Goal: Task Accomplishment & Management: Manage account settings

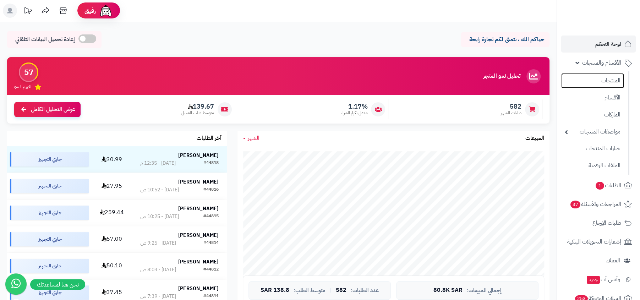
click at [596, 84] on link "المنتجات" at bounding box center [592, 80] width 63 height 15
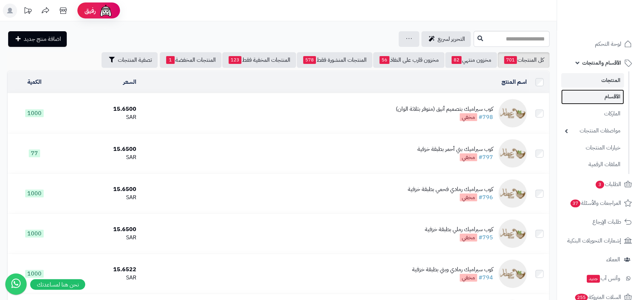
click at [598, 96] on link "الأقسام" at bounding box center [592, 96] width 63 height 15
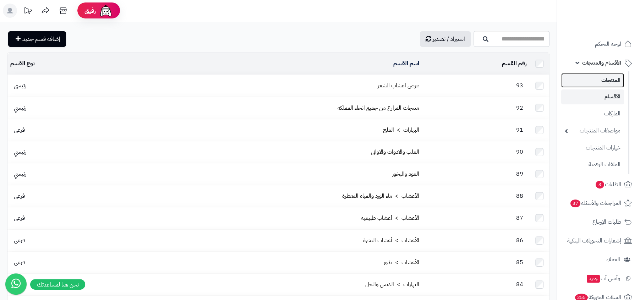
click at [611, 76] on link "المنتجات" at bounding box center [592, 80] width 63 height 15
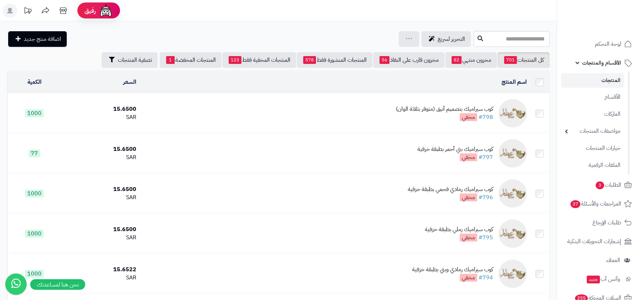
click at [440, 110] on div "كوب سيراميك بتصميم أنيق (متوفر بثلاثة الوان)" at bounding box center [444, 109] width 97 height 8
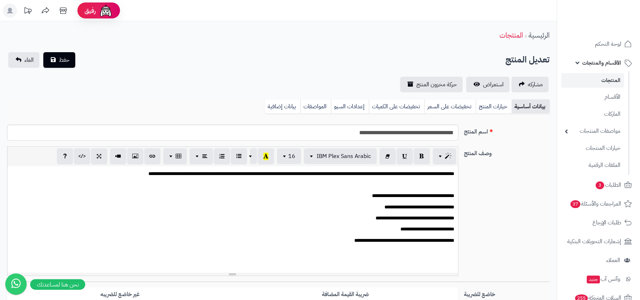
scroll to position [147, 0]
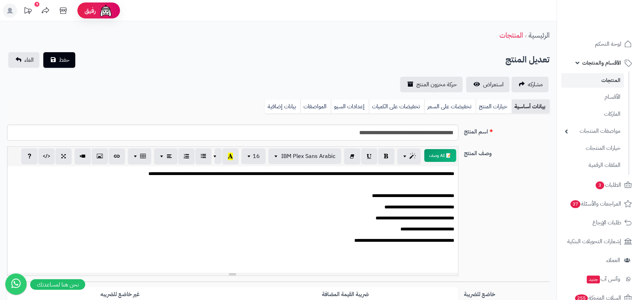
click at [389, 30] on div "الرئيسية المنتجات" at bounding box center [278, 36] width 557 height 20
click at [457, 63] on div "تعديل المنتج حفظ الغاء" at bounding box center [278, 60] width 543 height 16
click at [485, 62] on div "تعديل المنتج حفظ الغاء" at bounding box center [278, 60] width 543 height 16
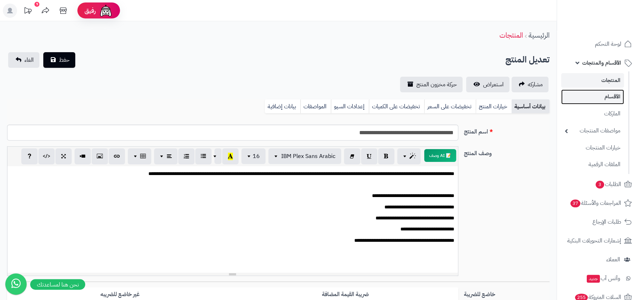
click at [605, 102] on link "الأقسام" at bounding box center [592, 96] width 63 height 15
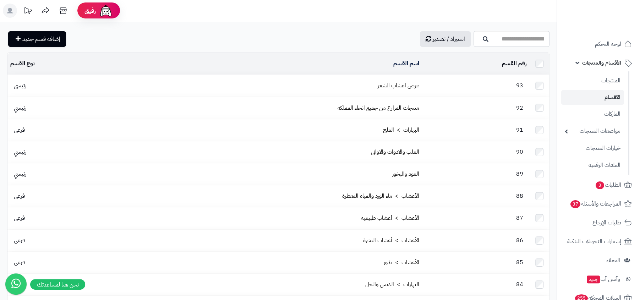
click at [581, 79] on link "المنتجات" at bounding box center [592, 80] width 63 height 15
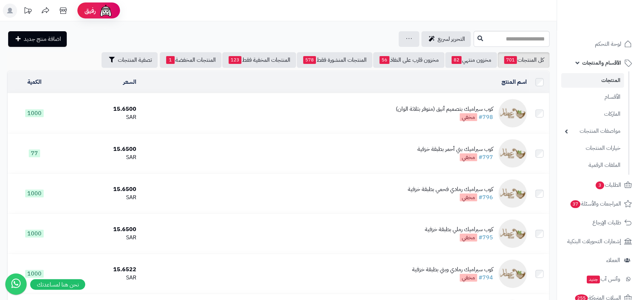
click at [451, 108] on div "كوب سيراميك بتصميم أنيق (متوفر بثلاثة الوان)" at bounding box center [444, 109] width 97 height 8
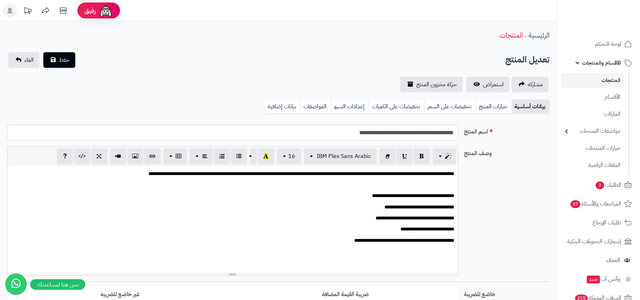
scroll to position [147, 0]
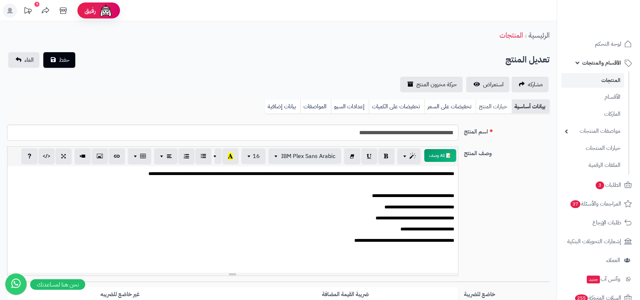
click at [489, 101] on link "خيارات المنتج" at bounding box center [494, 106] width 36 height 14
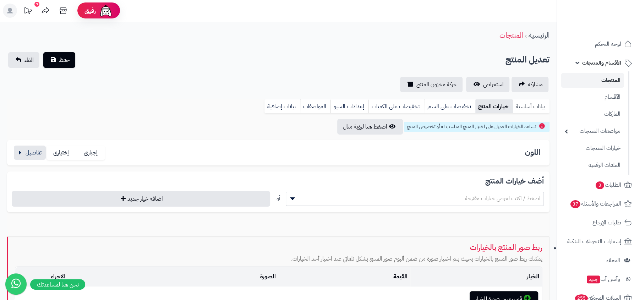
click at [529, 105] on link "بيانات أساسية" at bounding box center [531, 106] width 37 height 14
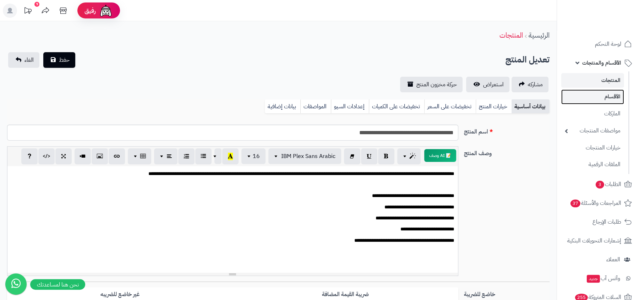
click at [601, 98] on link "الأقسام" at bounding box center [592, 96] width 63 height 15
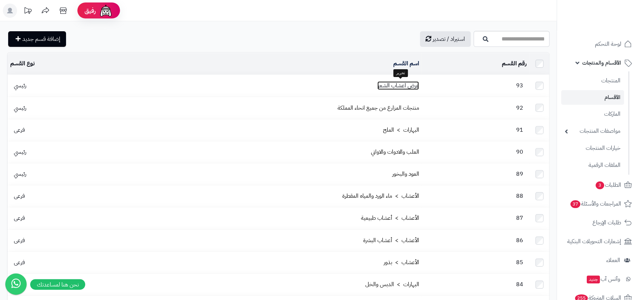
click at [410, 85] on link "عرض اعشاب الشعر" at bounding box center [399, 85] width 42 height 9
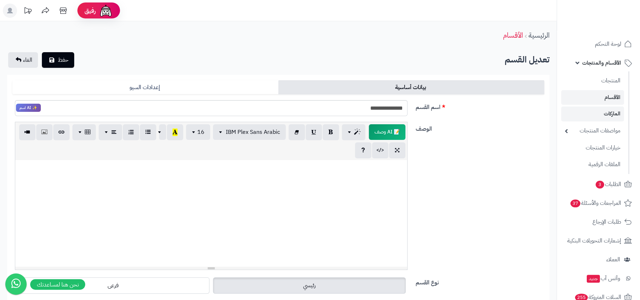
click at [614, 115] on link "الماركات" at bounding box center [592, 114] width 63 height 15
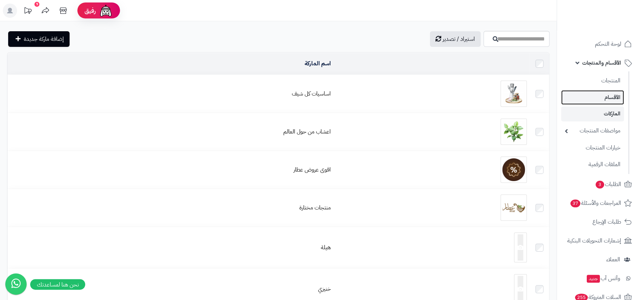
click at [587, 103] on link "الأقسام" at bounding box center [592, 97] width 63 height 15
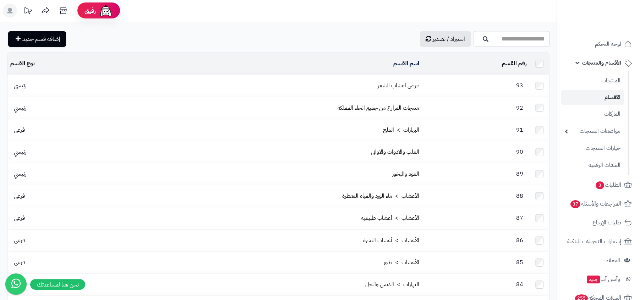
click at [410, 88] on td "عرض اعشاب الشعر" at bounding box center [268, 86] width 308 height 22
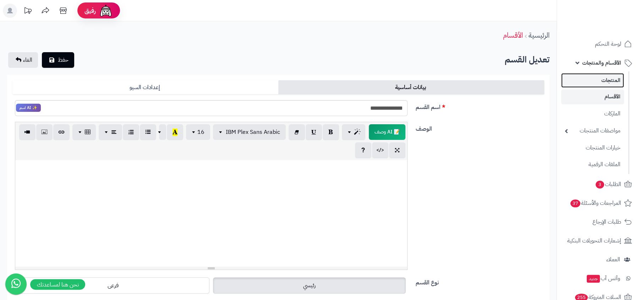
click at [581, 82] on link "المنتجات" at bounding box center [592, 80] width 63 height 15
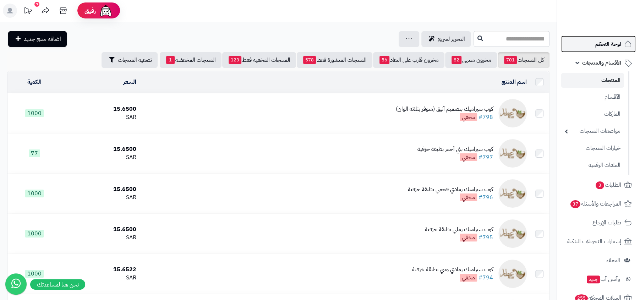
click at [593, 42] on link "لوحة التحكم" at bounding box center [598, 44] width 75 height 17
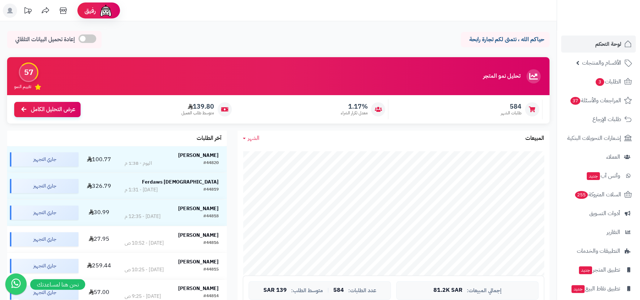
click at [614, 72] on ul "لوحة التحكم الأقسام والمنتجات المنتجات الأقسام الماركات مواصفات المنتجات مواصفا…" at bounding box center [598, 176] width 83 height 281
click at [601, 67] on span "الأقسام والمنتجات" at bounding box center [601, 63] width 39 height 10
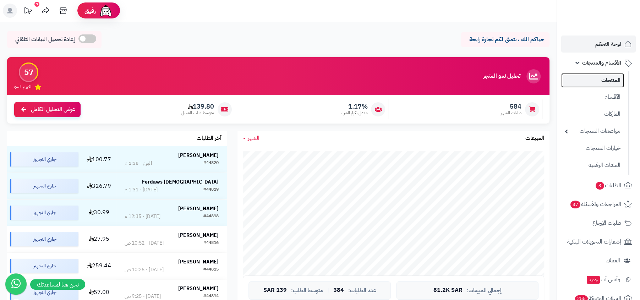
click at [590, 83] on link "المنتجات" at bounding box center [592, 80] width 63 height 15
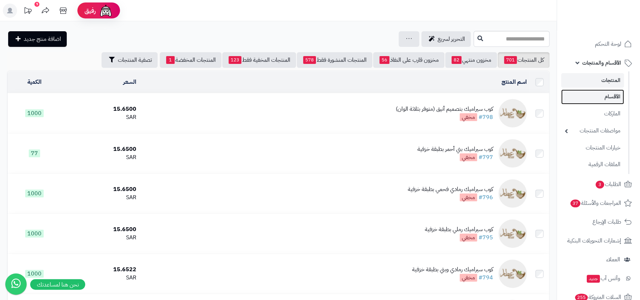
click at [618, 99] on link "الأقسام" at bounding box center [592, 96] width 63 height 15
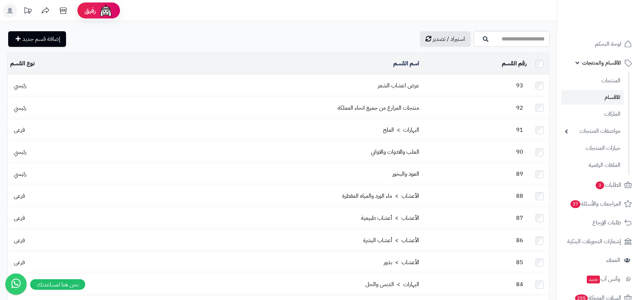
click at [597, 90] on link "الأقسام" at bounding box center [592, 97] width 63 height 15
click at [587, 82] on link "المنتجات" at bounding box center [592, 80] width 63 height 15
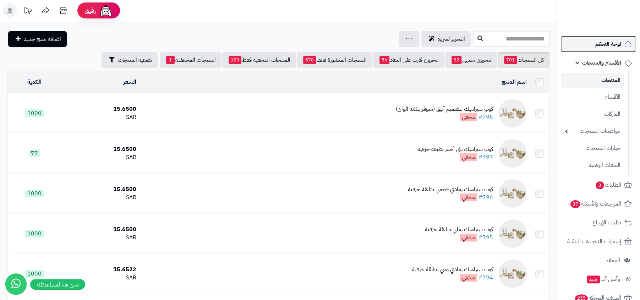
click at [602, 44] on span "لوحة التحكم" at bounding box center [609, 44] width 26 height 10
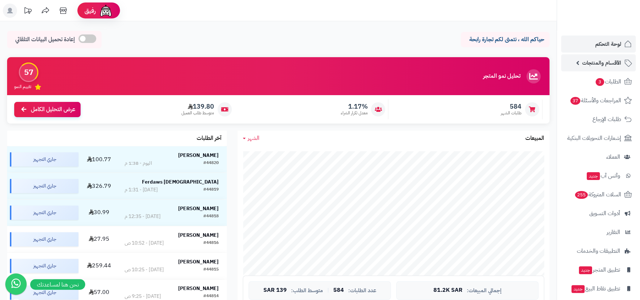
click at [607, 68] on link "الأقسام والمنتجات" at bounding box center [598, 62] width 75 height 17
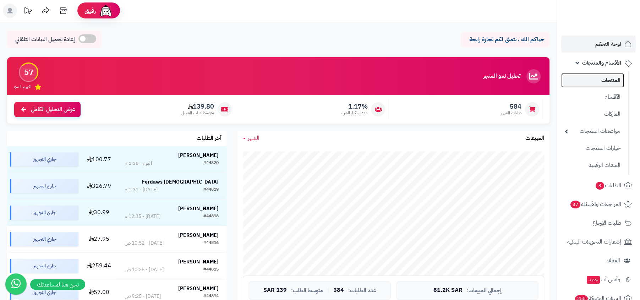
click at [608, 84] on link "المنتجات" at bounding box center [592, 80] width 63 height 15
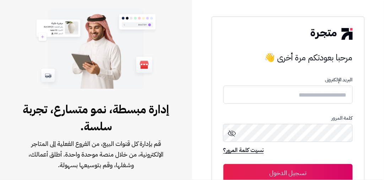
type input "**********"
click at [223, 164] on button "تسجيل الدخول" at bounding box center [287, 173] width 129 height 18
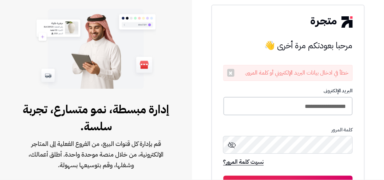
click at [274, 106] on input "**********" at bounding box center [287, 106] width 129 height 19
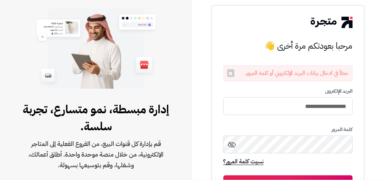
type input "**********"
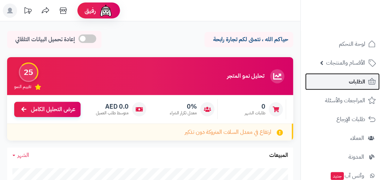
click at [351, 86] on span "الطلبات" at bounding box center [357, 82] width 16 height 10
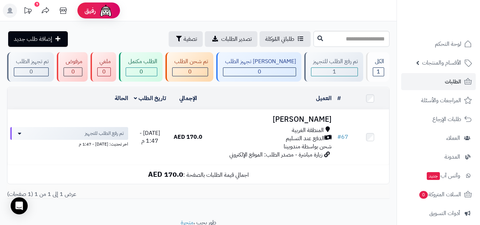
scroll to position [100, 0]
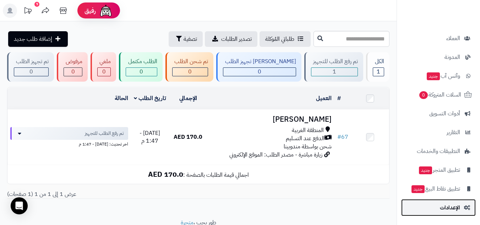
click at [384, 180] on span "الإعدادات" at bounding box center [450, 208] width 20 height 10
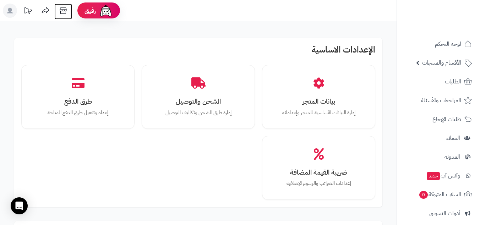
click at [66, 12] on icon at bounding box center [63, 10] width 7 height 6
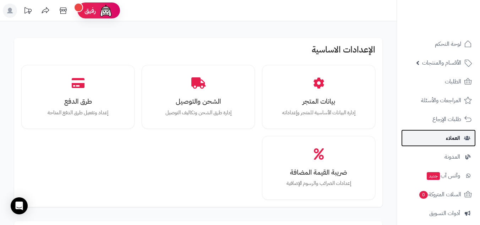
click at [437, 138] on link "العملاء" at bounding box center [438, 138] width 75 height 17
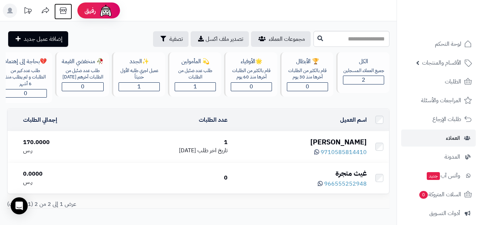
click at [66, 13] on icon at bounding box center [63, 10] width 7 height 6
click at [335, 132] on td "Mohamed salem 9710585814410" at bounding box center [299, 146] width 139 height 31
click at [333, 140] on div "[PERSON_NAME]" at bounding box center [299, 142] width 133 height 10
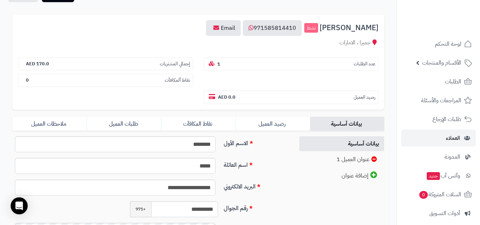
scroll to position [132, 0]
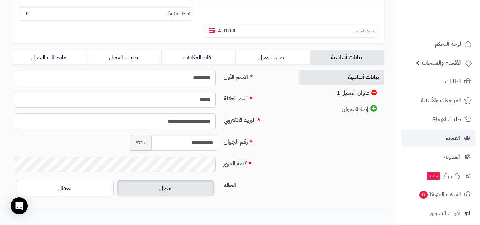
click at [190, 117] on input "**********" at bounding box center [115, 121] width 201 height 16
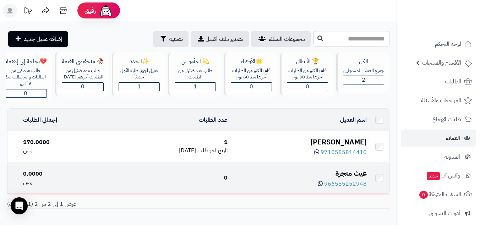
click at [350, 169] on div "غيث متجرة" at bounding box center [299, 173] width 133 height 10
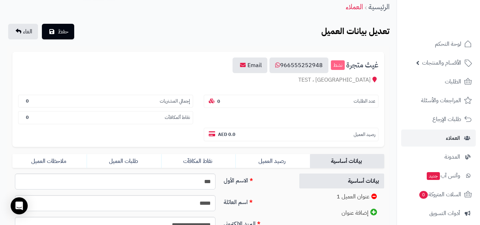
scroll to position [168, 0]
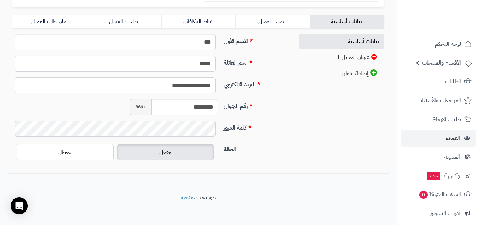
click at [193, 80] on input "**********" at bounding box center [115, 85] width 201 height 16
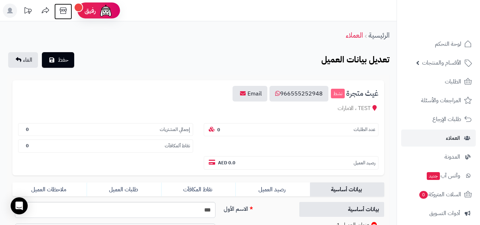
click at [63, 11] on icon at bounding box center [63, 10] width 7 height 6
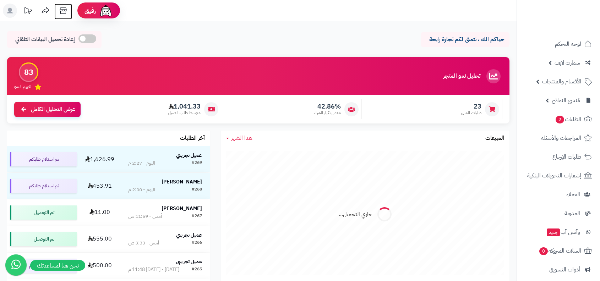
click at [68, 15] on icon at bounding box center [63, 11] width 14 height 14
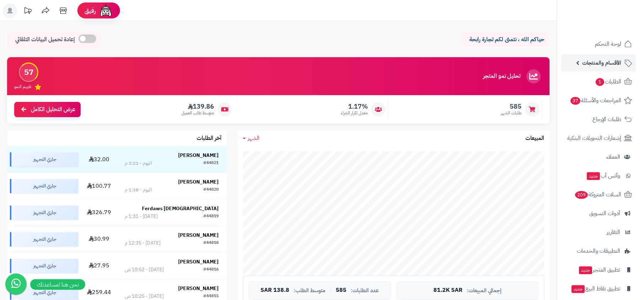
click at [620, 57] on link "الأقسام والمنتجات" at bounding box center [598, 62] width 75 height 17
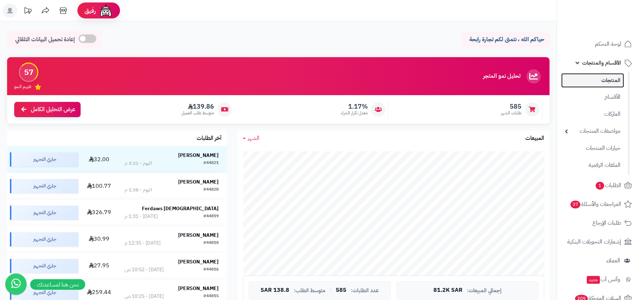
click at [609, 80] on link "المنتجات" at bounding box center [592, 80] width 63 height 15
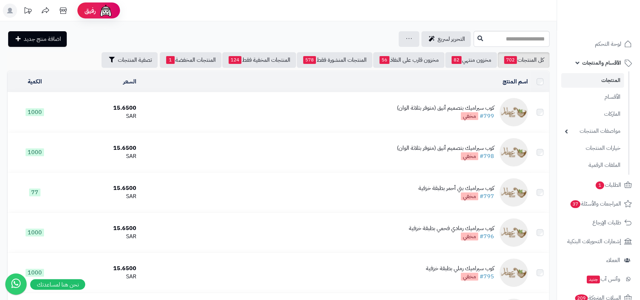
click at [621, 56] on link "الأقسام والمنتجات" at bounding box center [598, 62] width 75 height 17
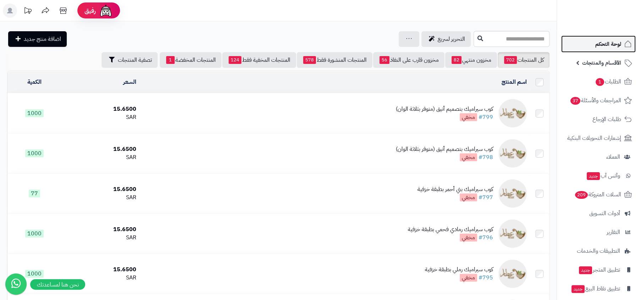
click at [627, 45] on icon at bounding box center [628, 44] width 9 height 9
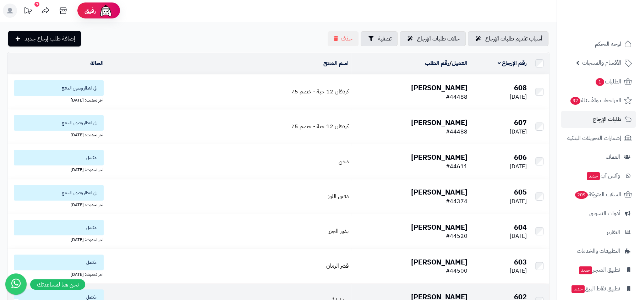
scroll to position [291, 0]
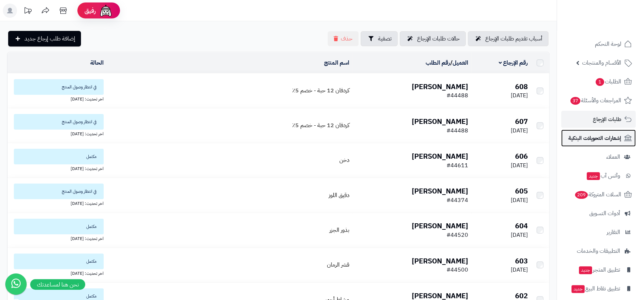
click at [591, 139] on span "إشعارات التحويلات البنكية" at bounding box center [595, 138] width 53 height 10
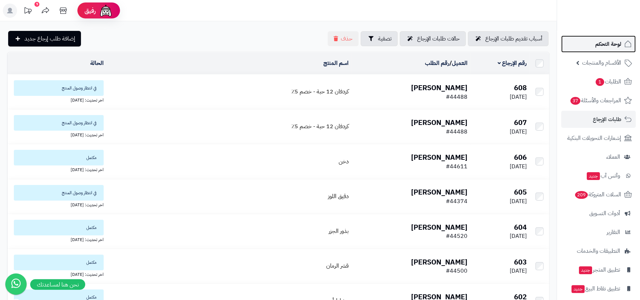
click at [598, 42] on span "لوحة التحكم" at bounding box center [609, 44] width 26 height 10
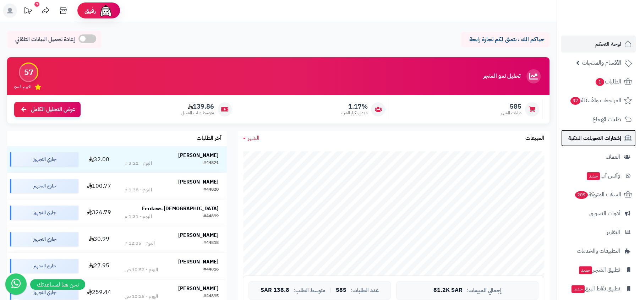
click at [606, 132] on link "إشعارات التحويلات البنكية" at bounding box center [598, 138] width 75 height 17
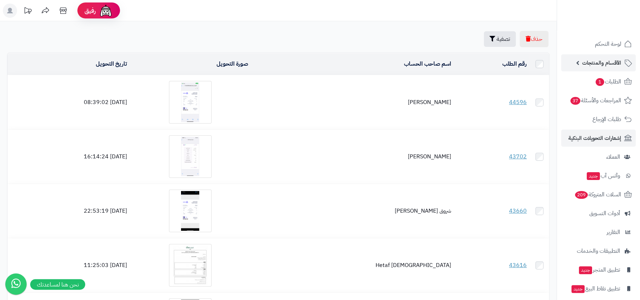
click at [591, 59] on span "الأقسام والمنتجات" at bounding box center [601, 63] width 39 height 10
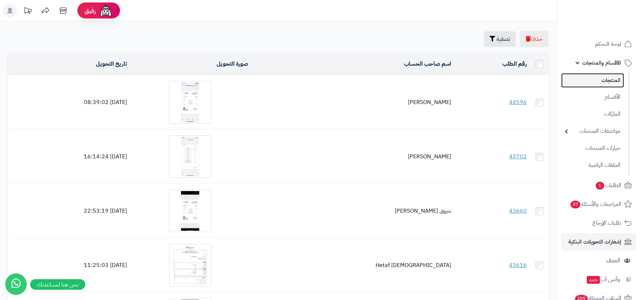
click at [589, 76] on link "المنتجات" at bounding box center [592, 80] width 63 height 15
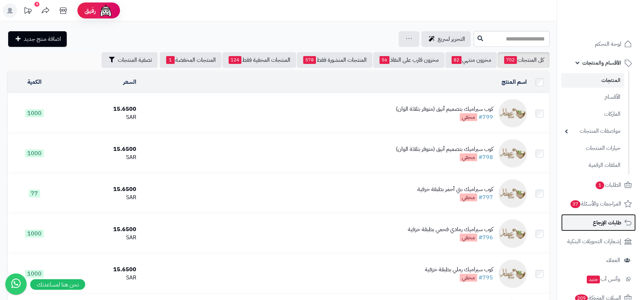
click at [601, 228] on link "طلبات الإرجاع" at bounding box center [598, 222] width 75 height 17
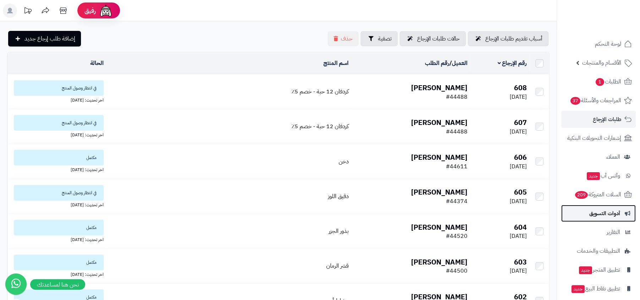
click at [608, 216] on span "أدوات التسويق" at bounding box center [605, 213] width 31 height 10
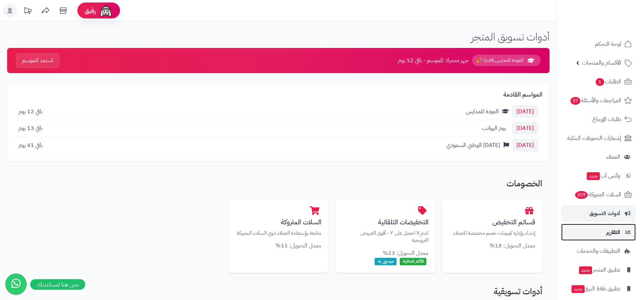
click at [606, 232] on link "التقارير" at bounding box center [598, 232] width 75 height 17
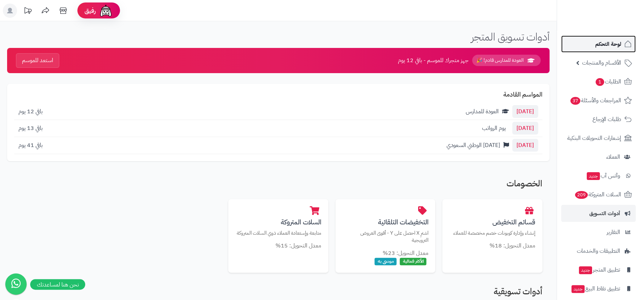
click at [607, 51] on link "لوحة التحكم" at bounding box center [598, 44] width 75 height 17
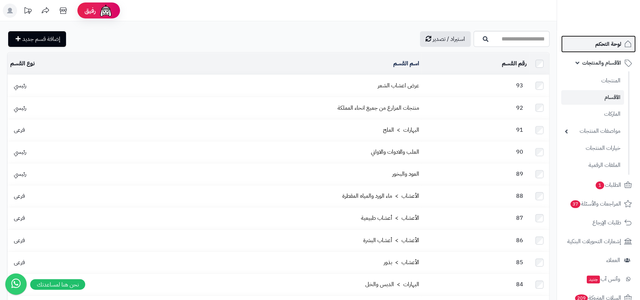
click at [604, 47] on span "لوحة التحكم" at bounding box center [609, 44] width 26 height 10
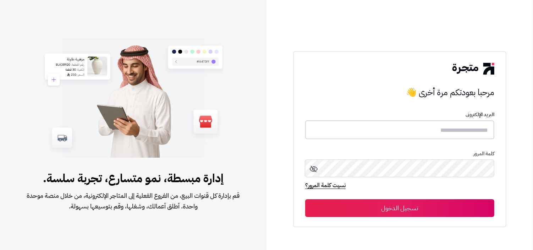
type input "**********"
click at [402, 220] on div "**********" at bounding box center [399, 138] width 213 height 175
click at [412, 208] on button "تسجيل الدخول" at bounding box center [399, 208] width 189 height 18
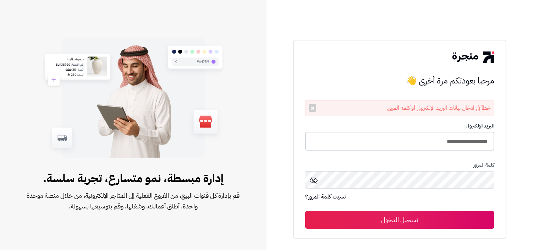
click at [434, 136] on input "**********" at bounding box center [399, 141] width 189 height 19
type input "**********"
click at [305, 211] on button "تسجيل الدخول" at bounding box center [399, 220] width 189 height 18
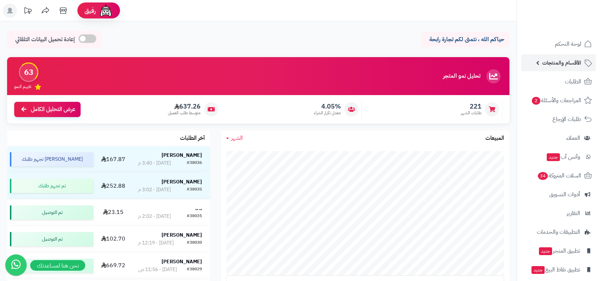
click at [533, 60] on link "الأقسام والمنتجات" at bounding box center [558, 62] width 75 height 17
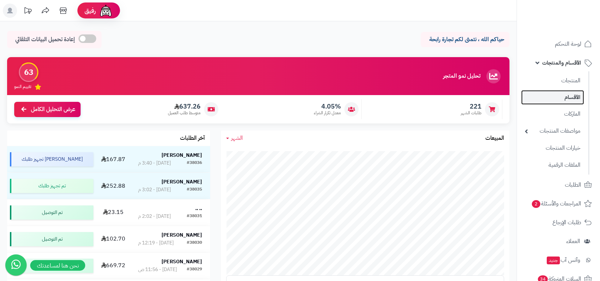
click at [533, 91] on link "الأقسام" at bounding box center [552, 97] width 63 height 15
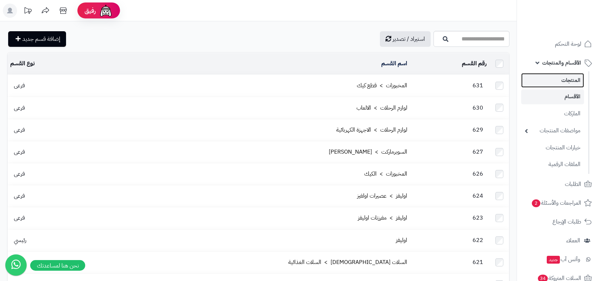
click at [568, 79] on link "المنتجات" at bounding box center [552, 80] width 63 height 15
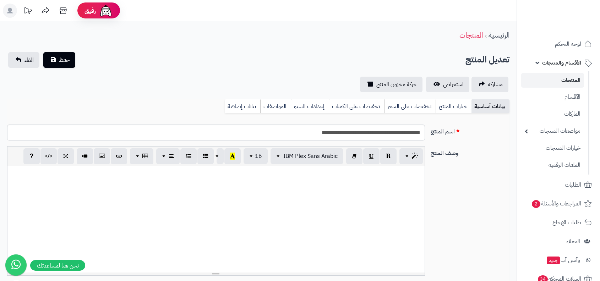
select select
click at [569, 113] on link "الماركات" at bounding box center [552, 114] width 63 height 15
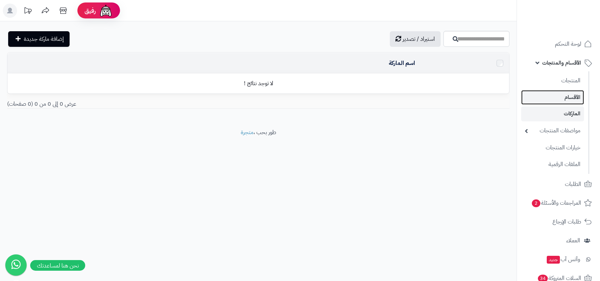
click at [563, 102] on link "الأقسام" at bounding box center [552, 97] width 63 height 15
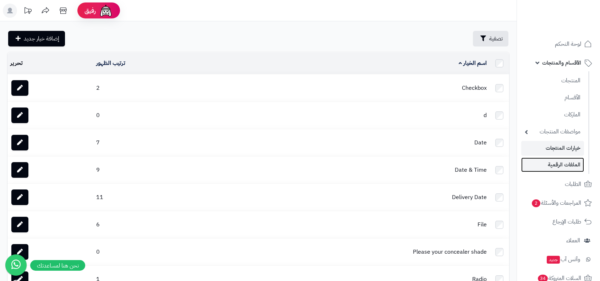
click at [554, 167] on link "الملفات الرقمية" at bounding box center [552, 165] width 63 height 15
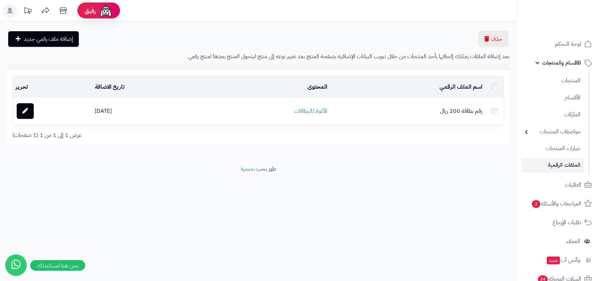
click at [575, 95] on link "الأقسام" at bounding box center [552, 97] width 63 height 15
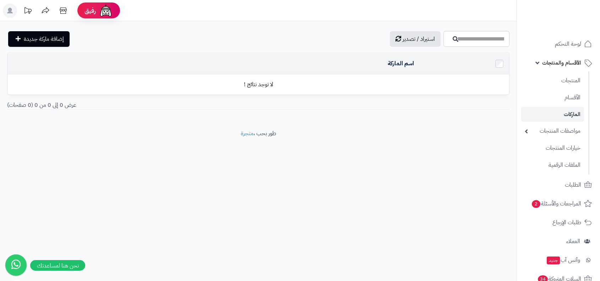
click at [569, 35] on nav "لوحة التحكم الأقسام والمنتجات المنتجات الأقسام الماركات مواصفات المنتجات مواصفا…" at bounding box center [558, 149] width 83 height 281
click at [563, 45] on span "لوحة التحكم" at bounding box center [568, 44] width 26 height 10
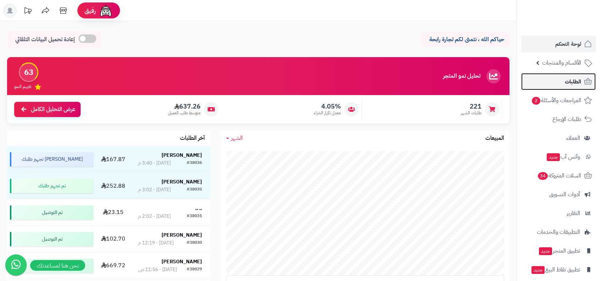
click at [576, 84] on span "الطلبات" at bounding box center [573, 82] width 16 height 10
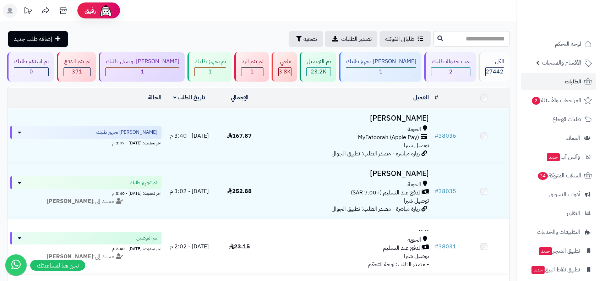
click at [407, 116] on h3 "[PERSON_NAME]" at bounding box center [348, 118] width 162 height 8
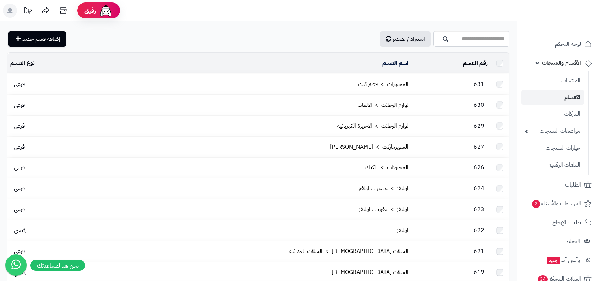
click at [431, 108] on td "630" at bounding box center [451, 105] width 80 height 21
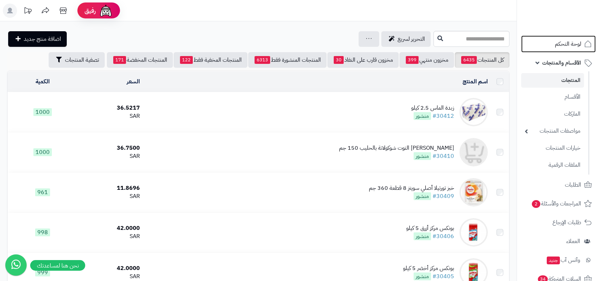
click at [574, 43] on span "لوحة التحكم" at bounding box center [568, 44] width 26 height 10
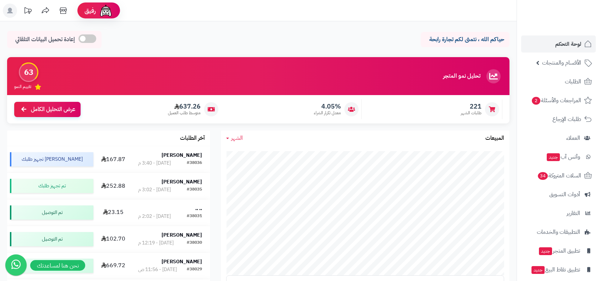
scroll to position [25, 0]
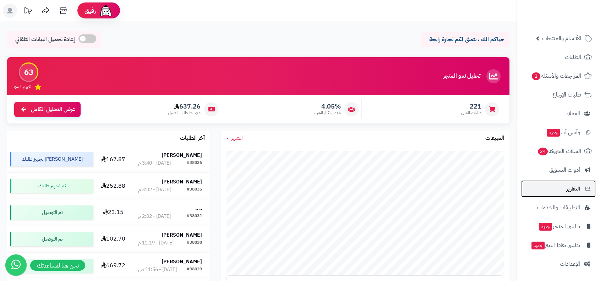
click at [561, 187] on link "التقارير" at bounding box center [558, 188] width 75 height 17
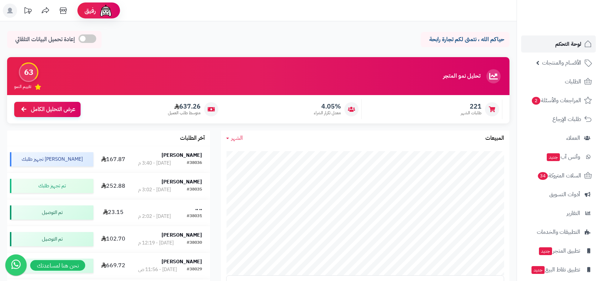
click at [574, 50] on link "لوحة التحكم" at bounding box center [558, 44] width 75 height 17
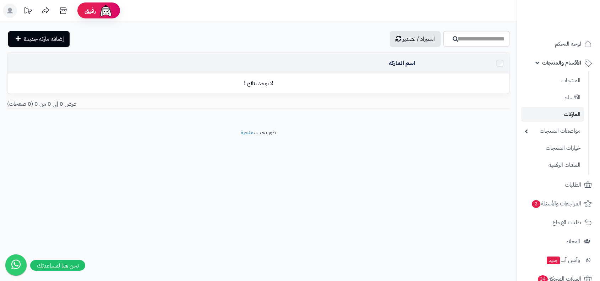
click at [555, 135] on link "مواصفات المنتجات" at bounding box center [552, 131] width 63 height 15
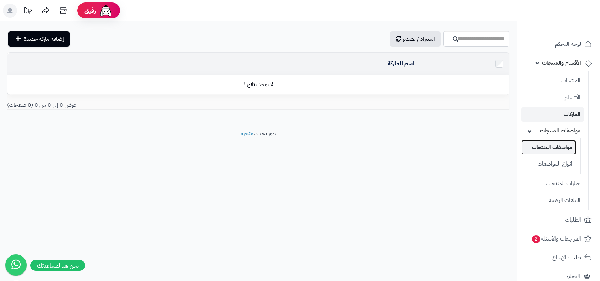
click at [552, 149] on link "مواصفات المنتجات" at bounding box center [548, 147] width 55 height 15
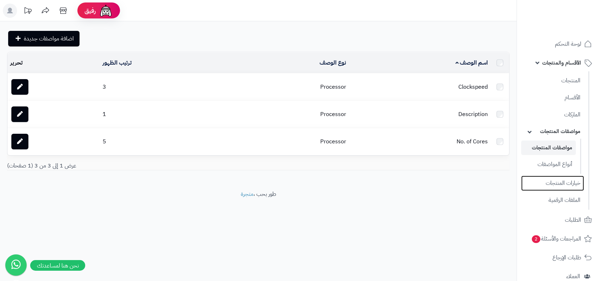
click at [551, 181] on link "خيارات المنتجات" at bounding box center [552, 183] width 63 height 15
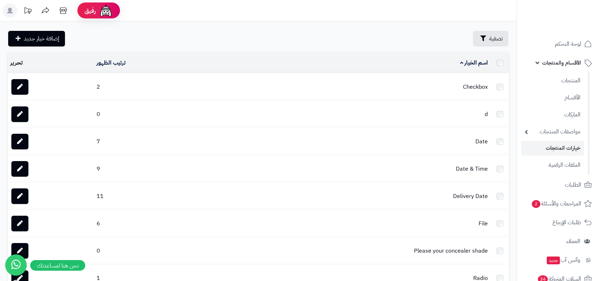
scroll to position [1, 0]
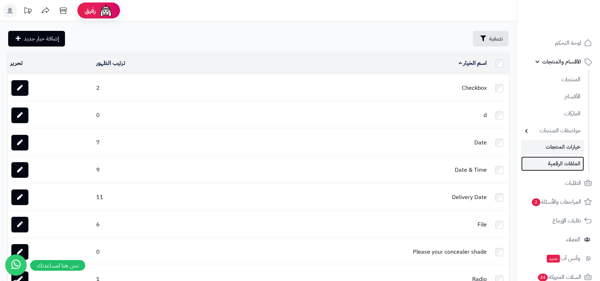
click at [566, 169] on link "الملفات الرقمية" at bounding box center [552, 164] width 63 height 15
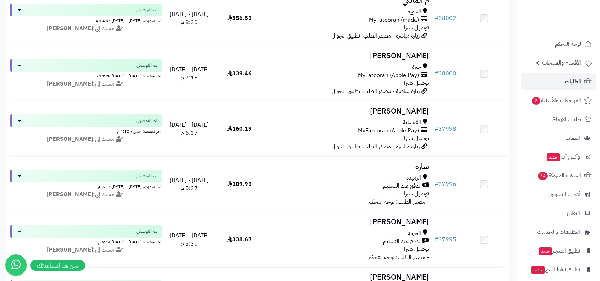
scroll to position [1587, 0]
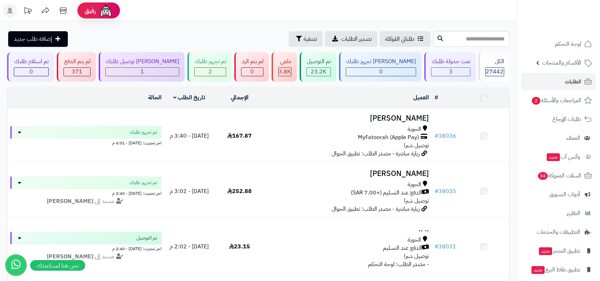
scroll to position [1587, 0]
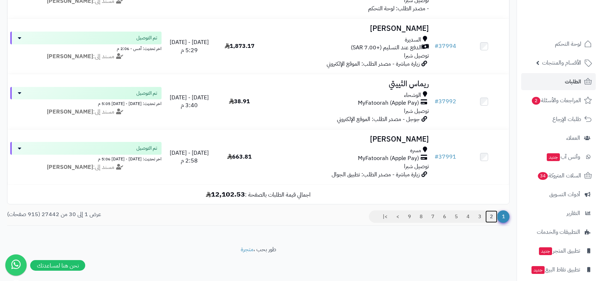
click at [490, 217] on link "2" at bounding box center [491, 217] width 12 height 13
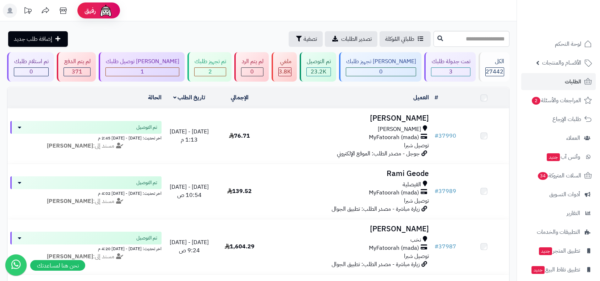
scroll to position [1587, 0]
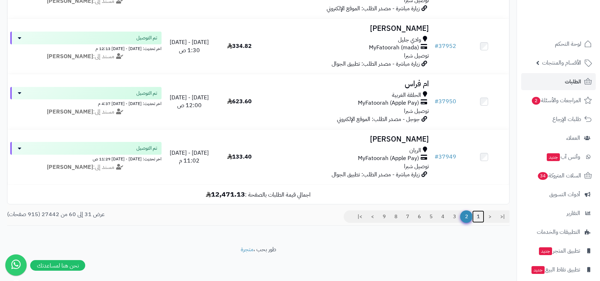
click at [482, 220] on link "1" at bounding box center [478, 217] width 12 height 13
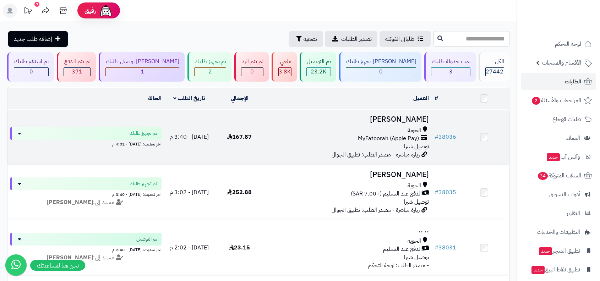
scroll to position [129, 0]
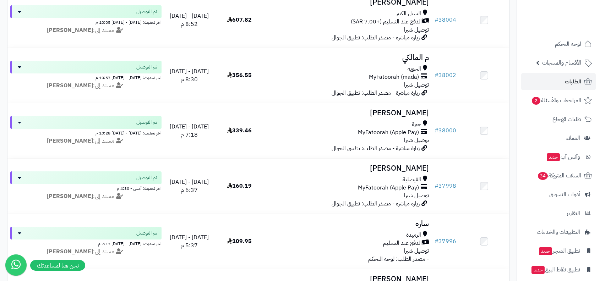
scroll to position [1587, 0]
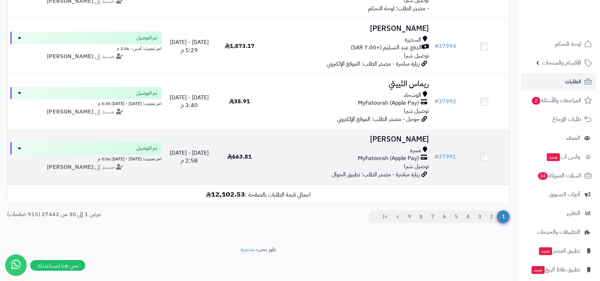
click at [417, 148] on span "مسره" at bounding box center [415, 151] width 11 height 8
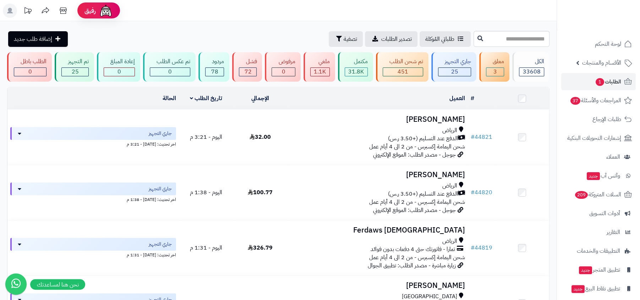
click at [465, 145] on span "شحن اليمامة إكسبرس - من 2 الى 4 أيام عمل" at bounding box center [417, 146] width 96 height 9
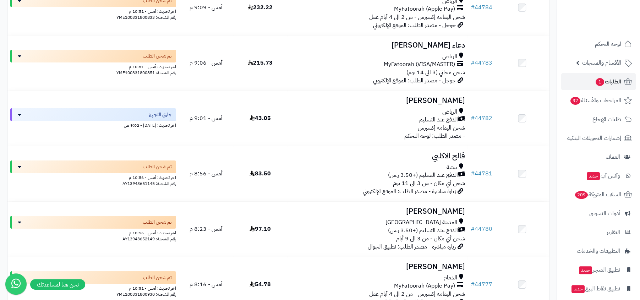
scroll to position [1688, 0]
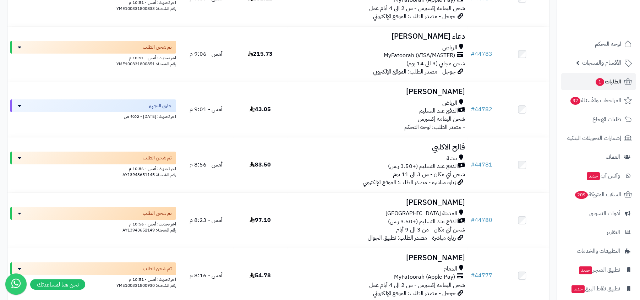
scroll to position [2218, 0]
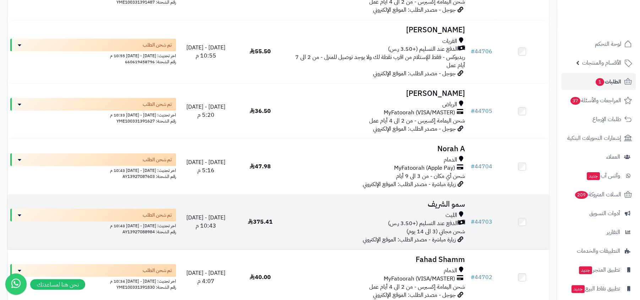
scroll to position [5465, 0]
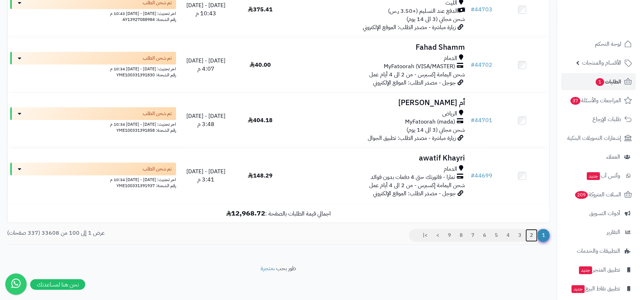
click at [531, 237] on link "2" at bounding box center [532, 235] width 12 height 13
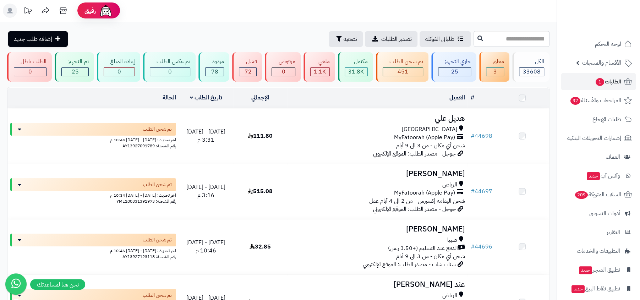
click at [607, 62] on span "الأقسام والمنتجات" at bounding box center [601, 63] width 39 height 10
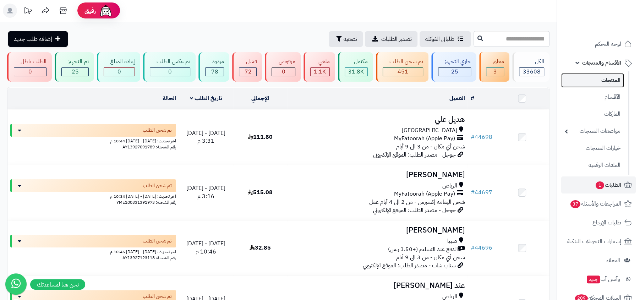
click at [600, 78] on link "المنتجات" at bounding box center [592, 80] width 63 height 15
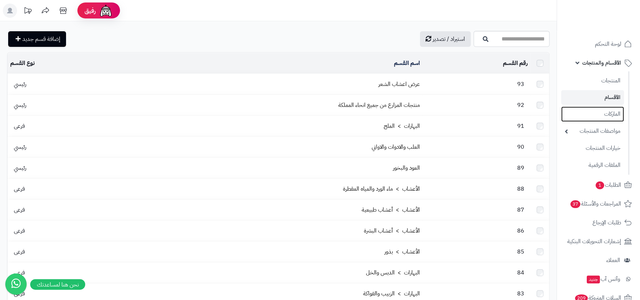
click at [592, 112] on link "الماركات" at bounding box center [592, 114] width 63 height 15
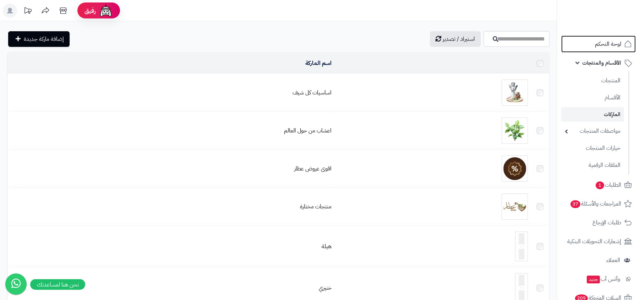
click at [598, 47] on span "لوحة التحكم" at bounding box center [608, 44] width 26 height 10
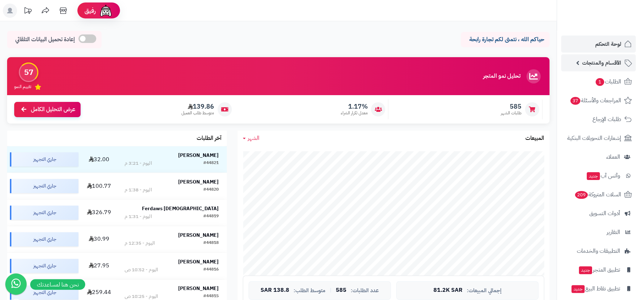
click at [591, 69] on link "الأقسام والمنتجات" at bounding box center [598, 62] width 75 height 17
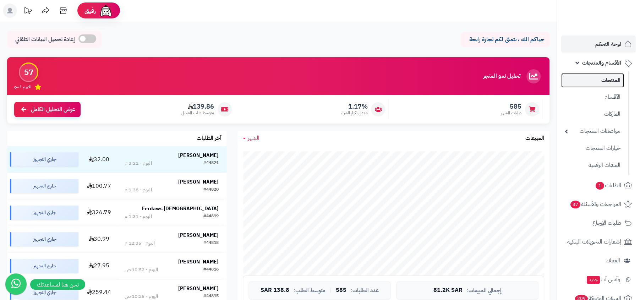
click at [591, 82] on link "المنتجات" at bounding box center [592, 80] width 63 height 15
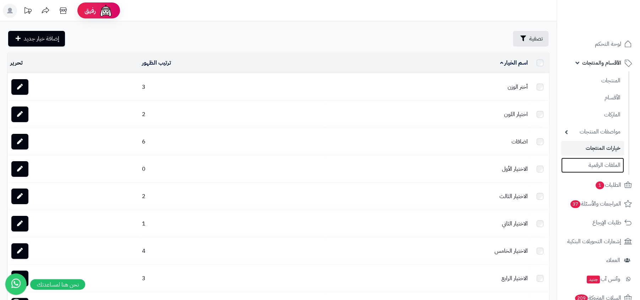
click at [591, 167] on link "الملفات الرقمية" at bounding box center [592, 165] width 63 height 15
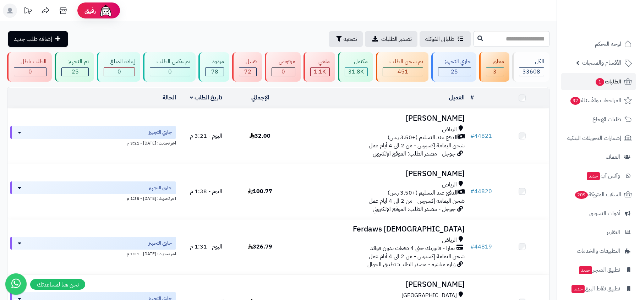
scroll to position [147, 0]
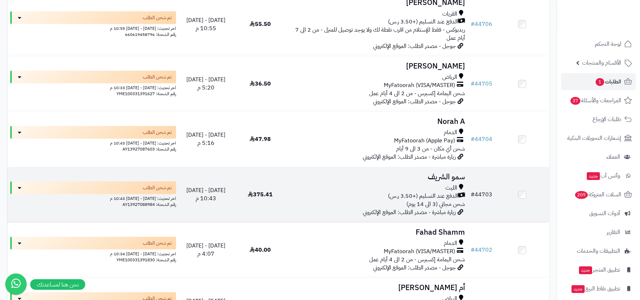
scroll to position [5465, 0]
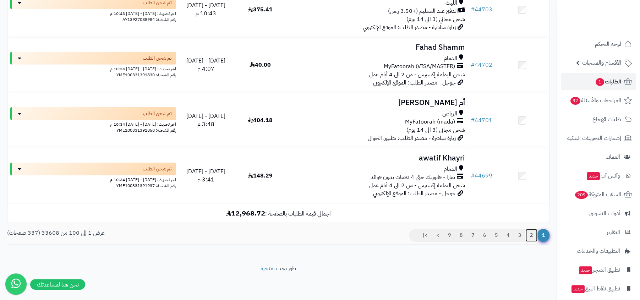
click at [530, 237] on link "2" at bounding box center [532, 235] width 12 height 13
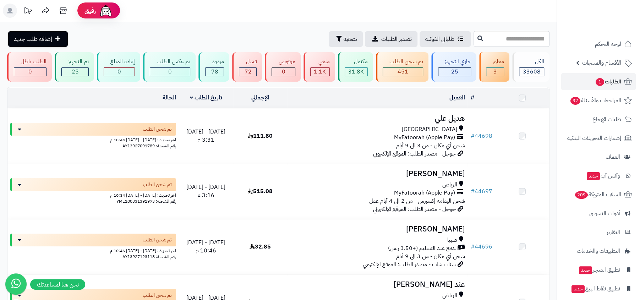
click at [455, 150] on span "جوجل - مصدر الطلب: الموقع الإلكتروني" at bounding box center [414, 154] width 83 height 9
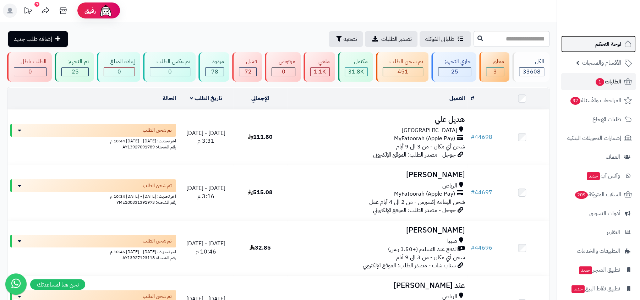
click at [605, 43] on span "لوحة التحكم" at bounding box center [609, 44] width 26 height 10
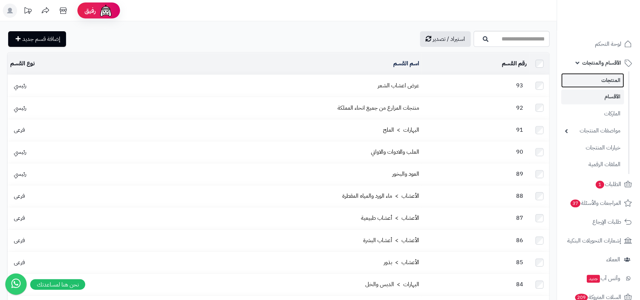
click at [605, 83] on link "المنتجات" at bounding box center [592, 80] width 63 height 15
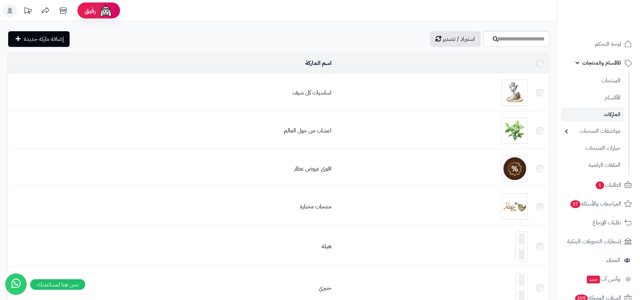
click at [592, 139] on ul "المنتجات الأقسام الماركات مواصفات المنتجات مواصفات المنتجات أنواع المواصفات خيا…" at bounding box center [593, 122] width 72 height 103
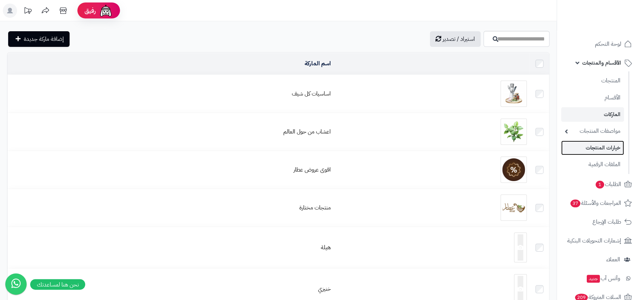
click at [592, 149] on link "خيارات المنتجات" at bounding box center [592, 148] width 63 height 15
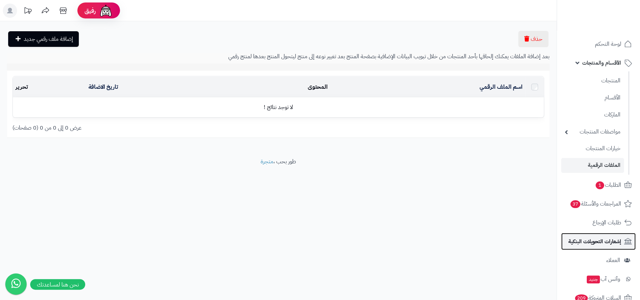
click at [587, 237] on span "إشعارات التحويلات البنكية" at bounding box center [595, 242] width 53 height 10
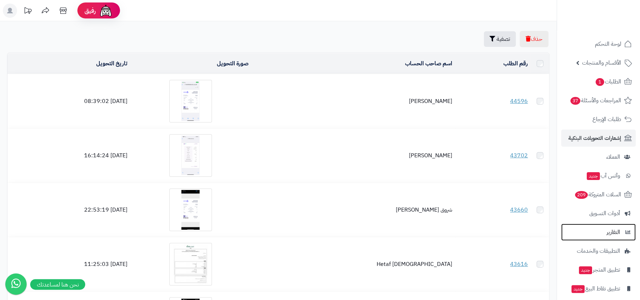
click at [598, 227] on link "التقارير" at bounding box center [598, 232] width 75 height 17
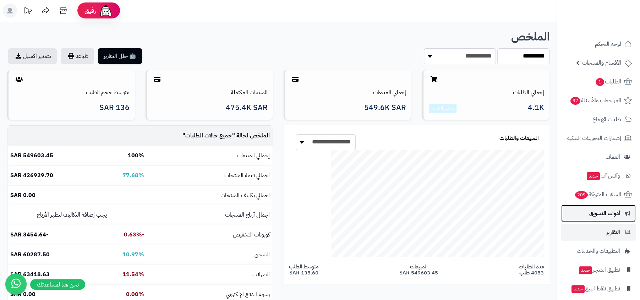
click at [609, 218] on span "أدوات التسويق" at bounding box center [605, 213] width 31 height 10
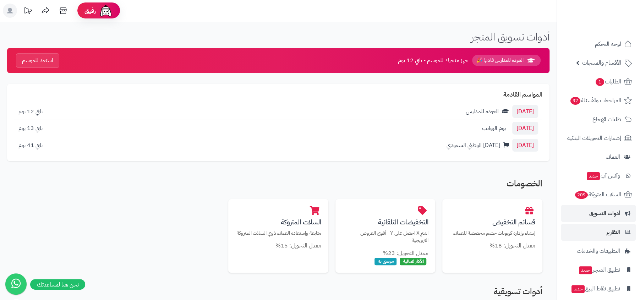
scroll to position [25, 0]
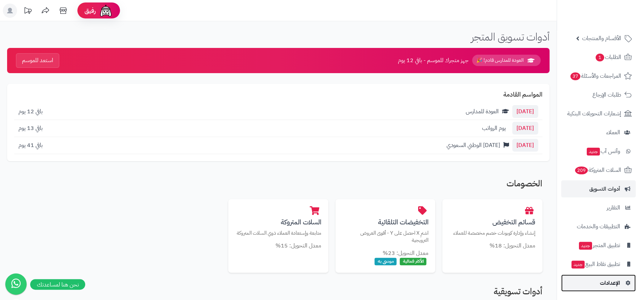
click at [608, 287] on span "الإعدادات" at bounding box center [610, 283] width 20 height 10
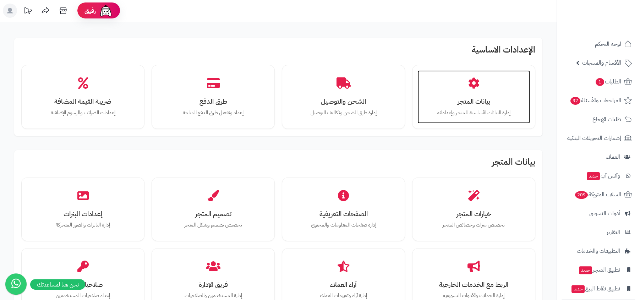
click at [476, 105] on h3 "بيانات المتجر" at bounding box center [474, 101] width 98 height 7
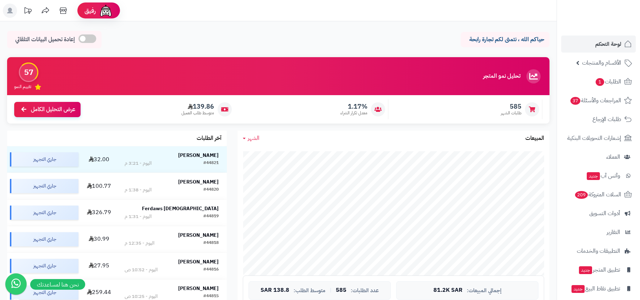
click at [566, 74] on link "الطلبات 1" at bounding box center [598, 81] width 75 height 17
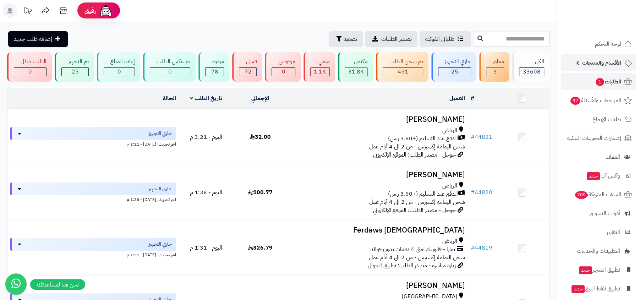
click at [591, 67] on span "الأقسام والمنتجات" at bounding box center [601, 63] width 39 height 10
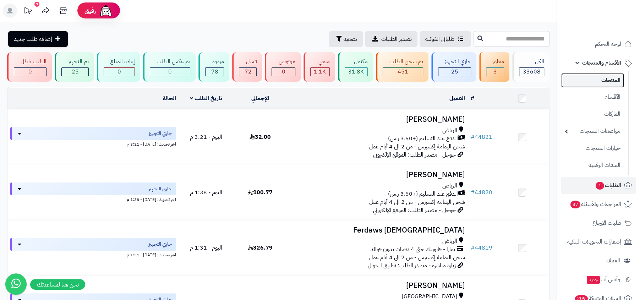
click at [585, 79] on link "المنتجات" at bounding box center [592, 80] width 63 height 15
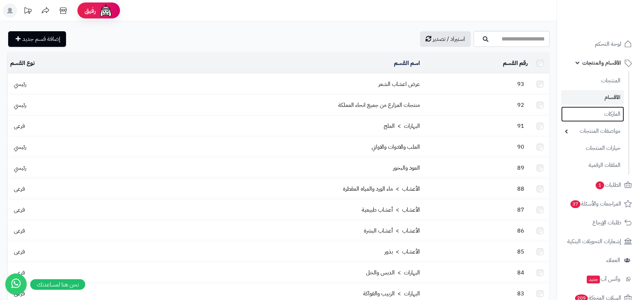
click at [600, 119] on link "الماركات" at bounding box center [592, 114] width 63 height 15
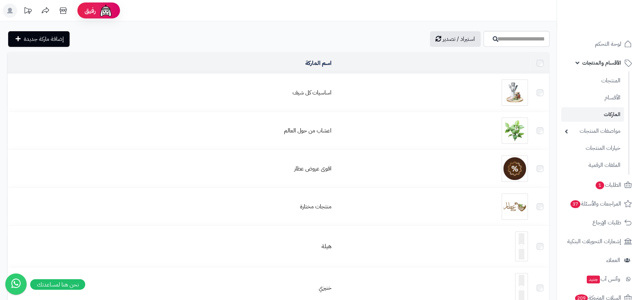
click at [596, 130] on link "مواصفات المنتجات" at bounding box center [592, 131] width 63 height 15
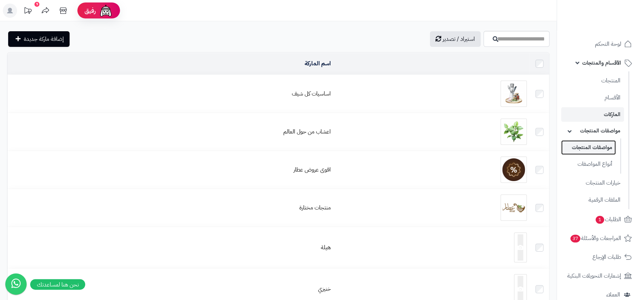
click at [594, 143] on link "مواصفات المنتجات" at bounding box center [588, 147] width 55 height 15
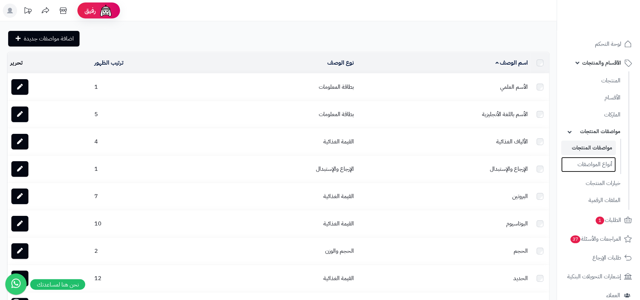
click at [589, 165] on link "أنواع المواصفات" at bounding box center [588, 164] width 55 height 15
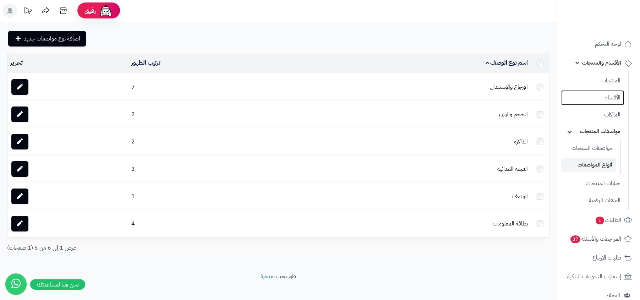
click at [615, 103] on link "الأقسام" at bounding box center [592, 97] width 63 height 15
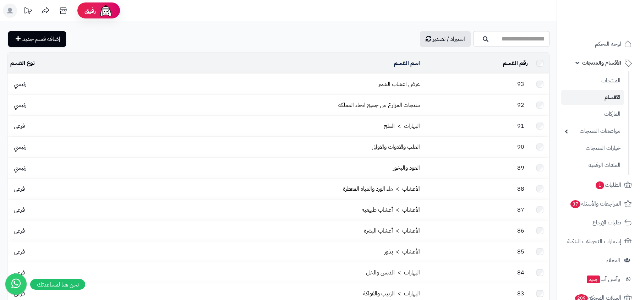
click at [615, 74] on link "المنتجات" at bounding box center [592, 80] width 63 height 15
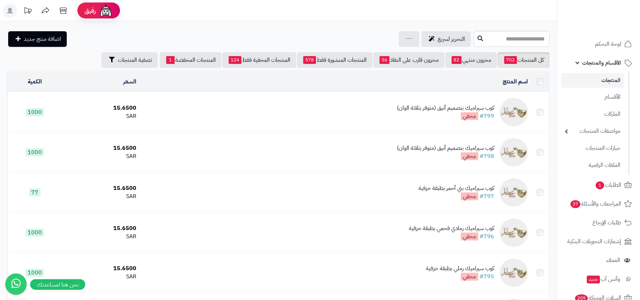
click at [621, 67] on span "الأقسام والمنتجات" at bounding box center [601, 63] width 39 height 10
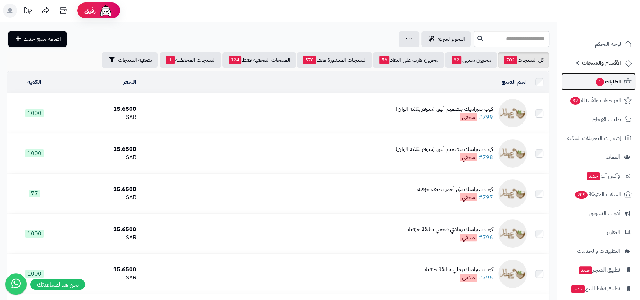
click at [612, 79] on span "الطلبات 1" at bounding box center [608, 82] width 26 height 10
click at [621, 64] on link "الأقسام والمنتجات" at bounding box center [598, 62] width 75 height 17
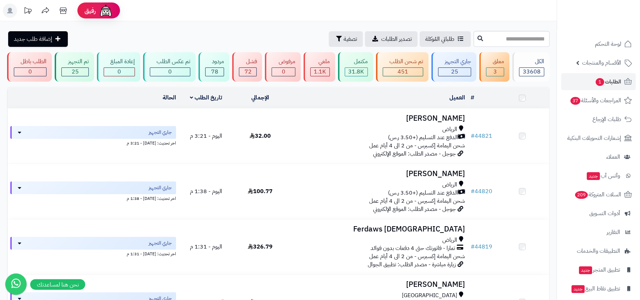
click at [619, 72] on ul "لوحة التحكم الأقسام والمنتجات المنتجات الأقسام الماركات مواصفات المنتجات مواصفا…" at bounding box center [598, 176] width 83 height 281
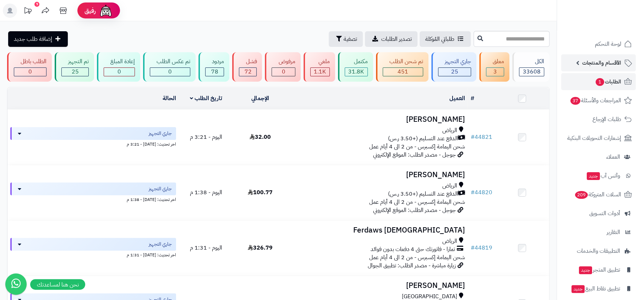
click at [624, 66] on icon at bounding box center [628, 63] width 9 height 9
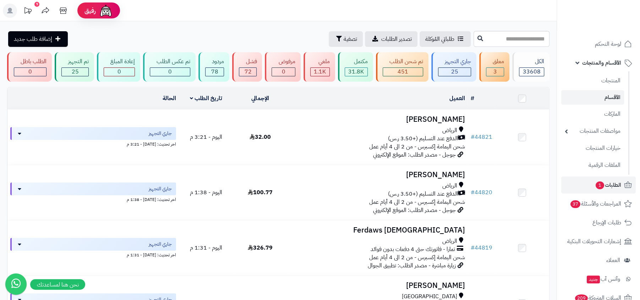
click at [615, 104] on link "الأقسام" at bounding box center [592, 97] width 63 height 15
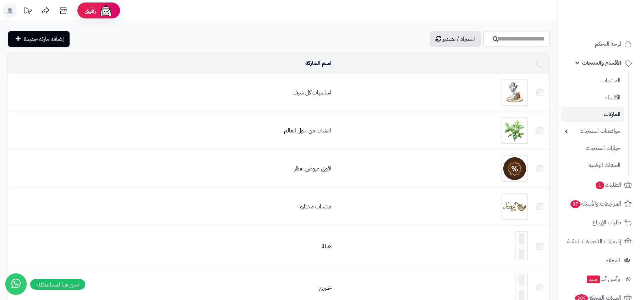
click at [606, 132] on link "مواصفات المنتجات" at bounding box center [592, 131] width 63 height 15
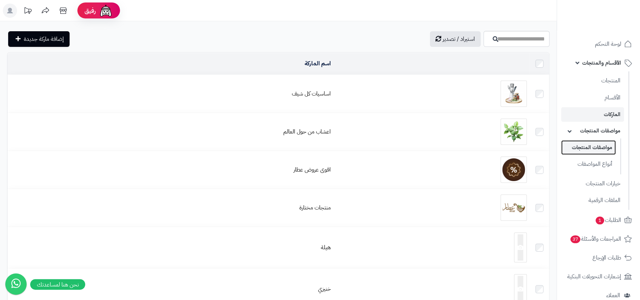
click at [603, 145] on link "مواصفات المنتجات" at bounding box center [588, 147] width 55 height 15
